Goal: Task Accomplishment & Management: Manage account settings

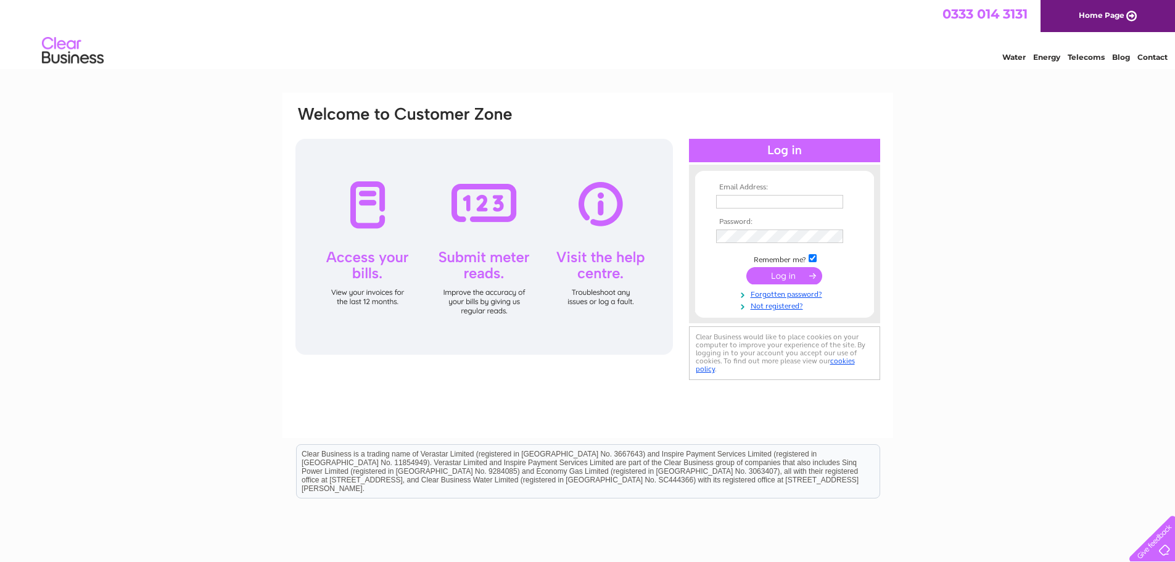
type input "[EMAIL_ADDRESS][DOMAIN_NAME]"
click at [781, 278] on input "submit" at bounding box center [784, 275] width 76 height 17
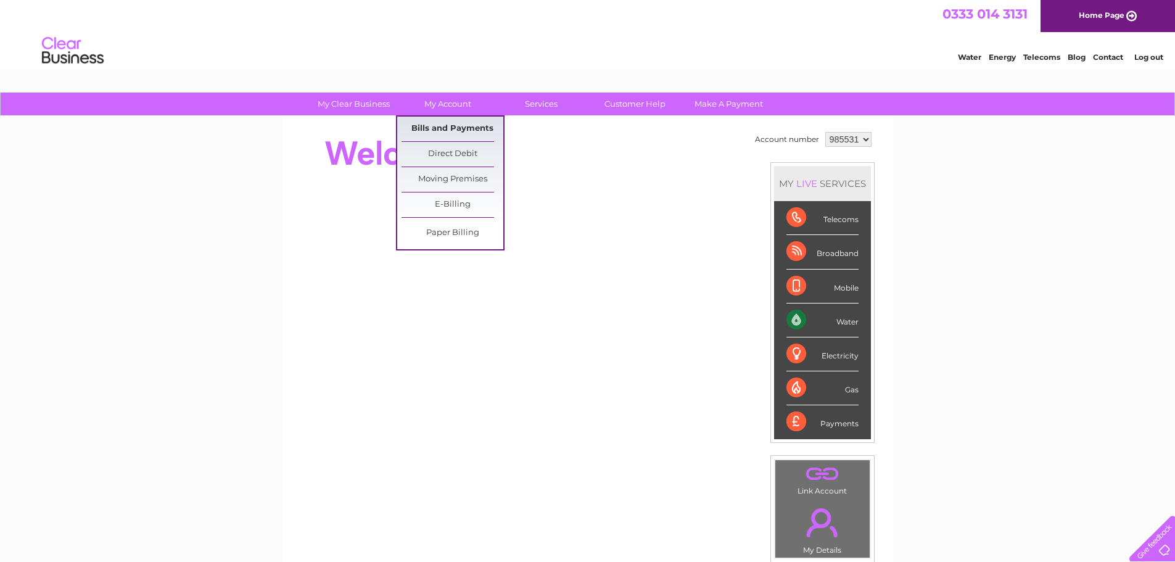
click at [446, 125] on link "Bills and Payments" at bounding box center [452, 129] width 102 height 25
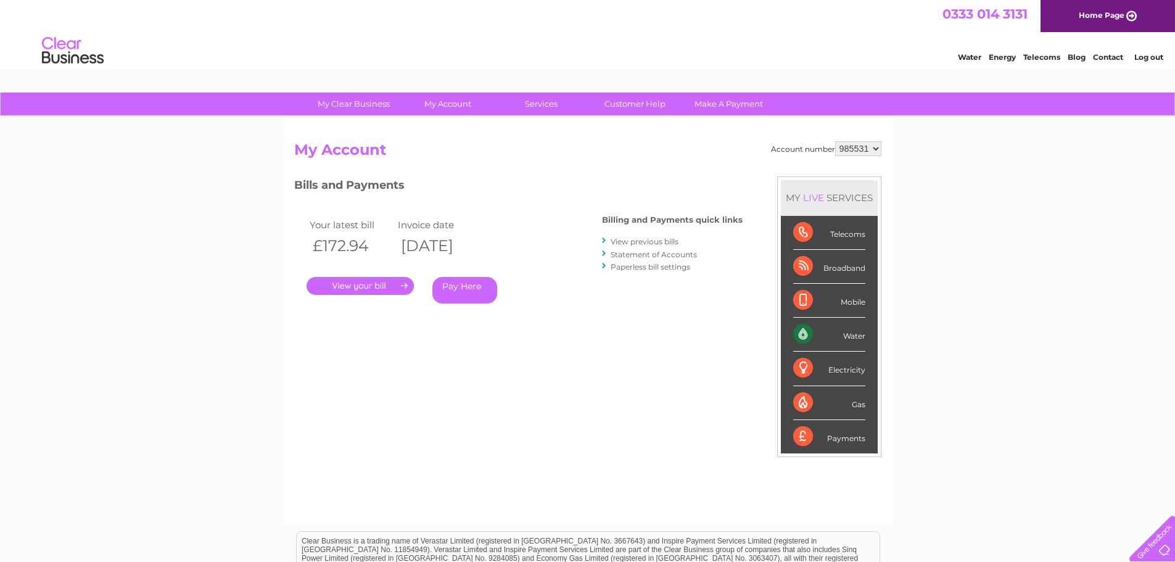
click at [370, 286] on link "." at bounding box center [360, 286] width 107 height 18
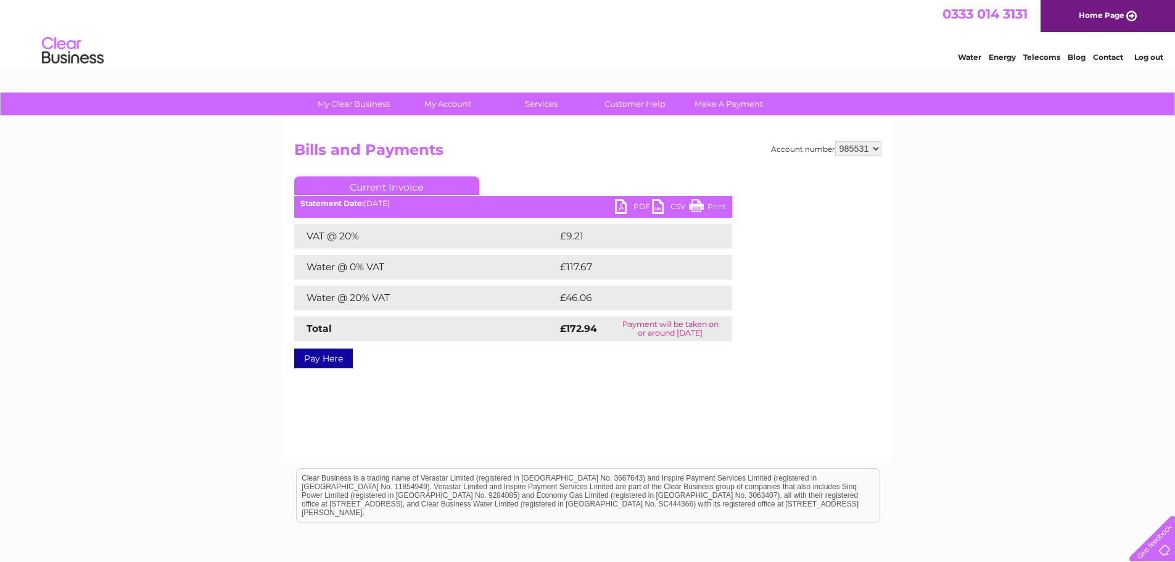
click at [624, 207] on link "PDF" at bounding box center [633, 208] width 37 height 18
